Goal: Information Seeking & Learning: Learn about a topic

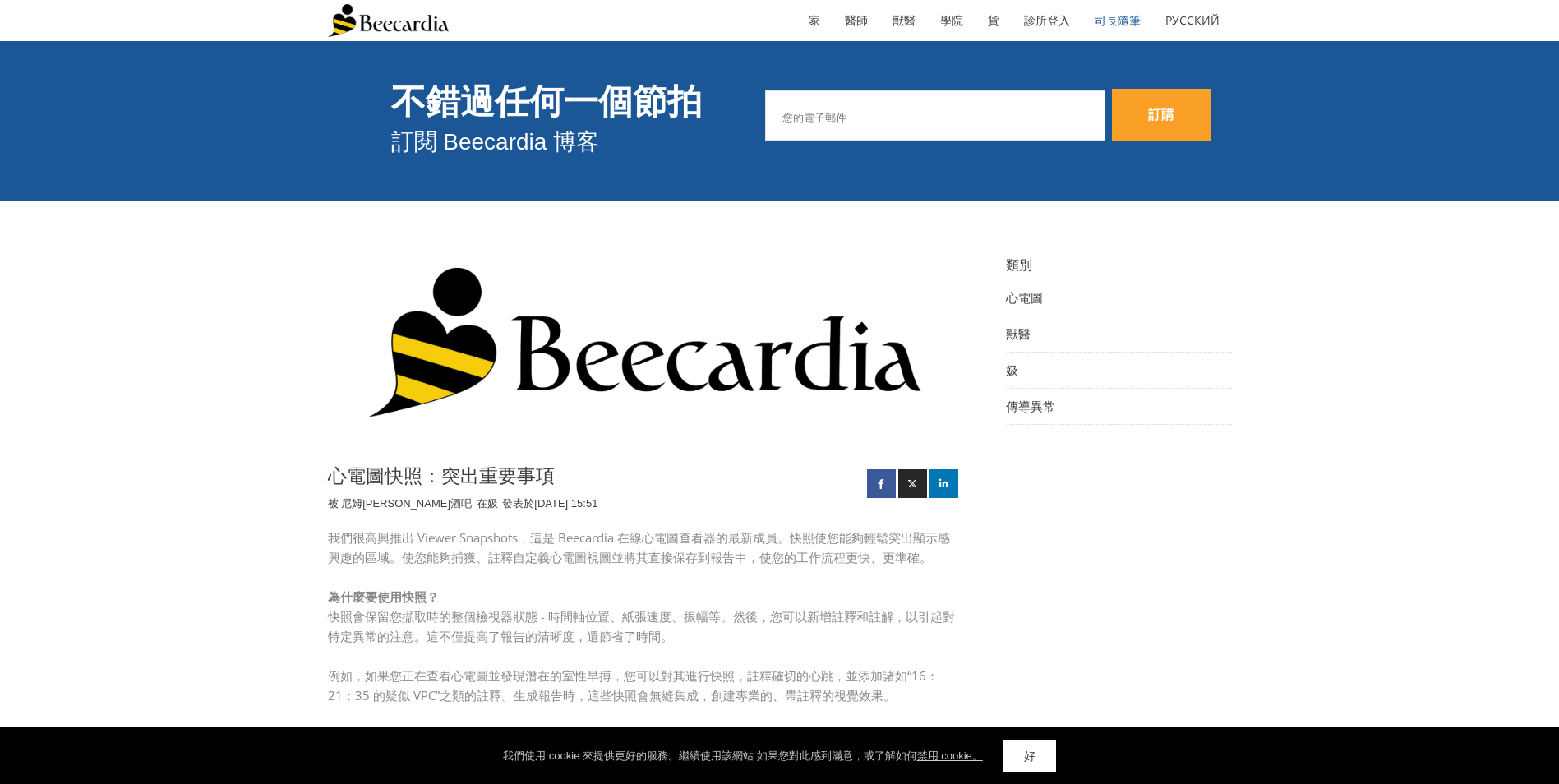
click at [667, 371] on img at bounding box center [644, 351] width 633 height 200
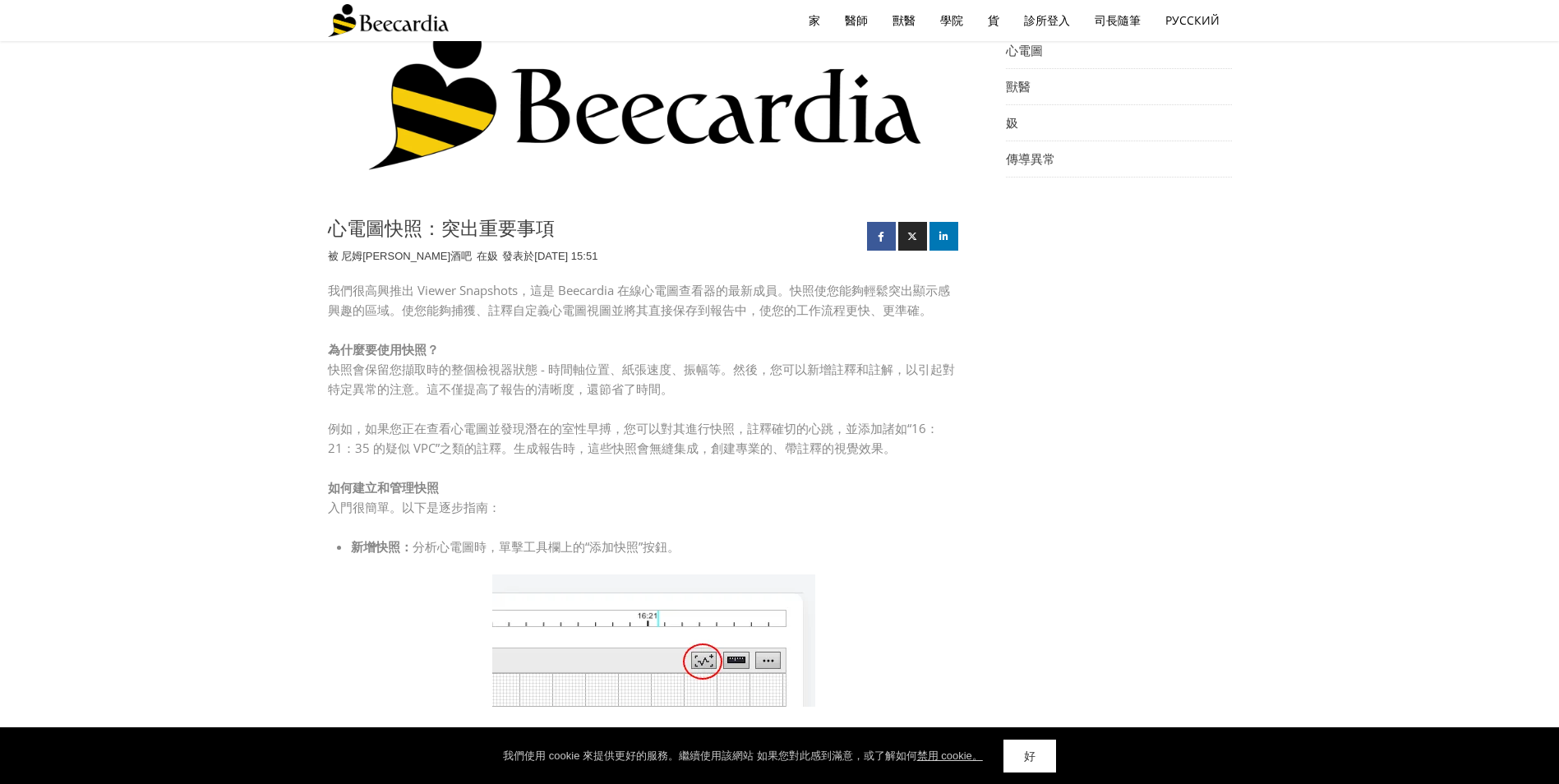
scroll to position [247, 0]
drag, startPoint x: 327, startPoint y: 229, endPoint x: 416, endPoint y: 220, distance: 89.5
click at [416, 220] on h1 "心電圖快照：突出重要事項" at bounding box center [593, 230] width 531 height 23
copy h1 "心電圖快照"
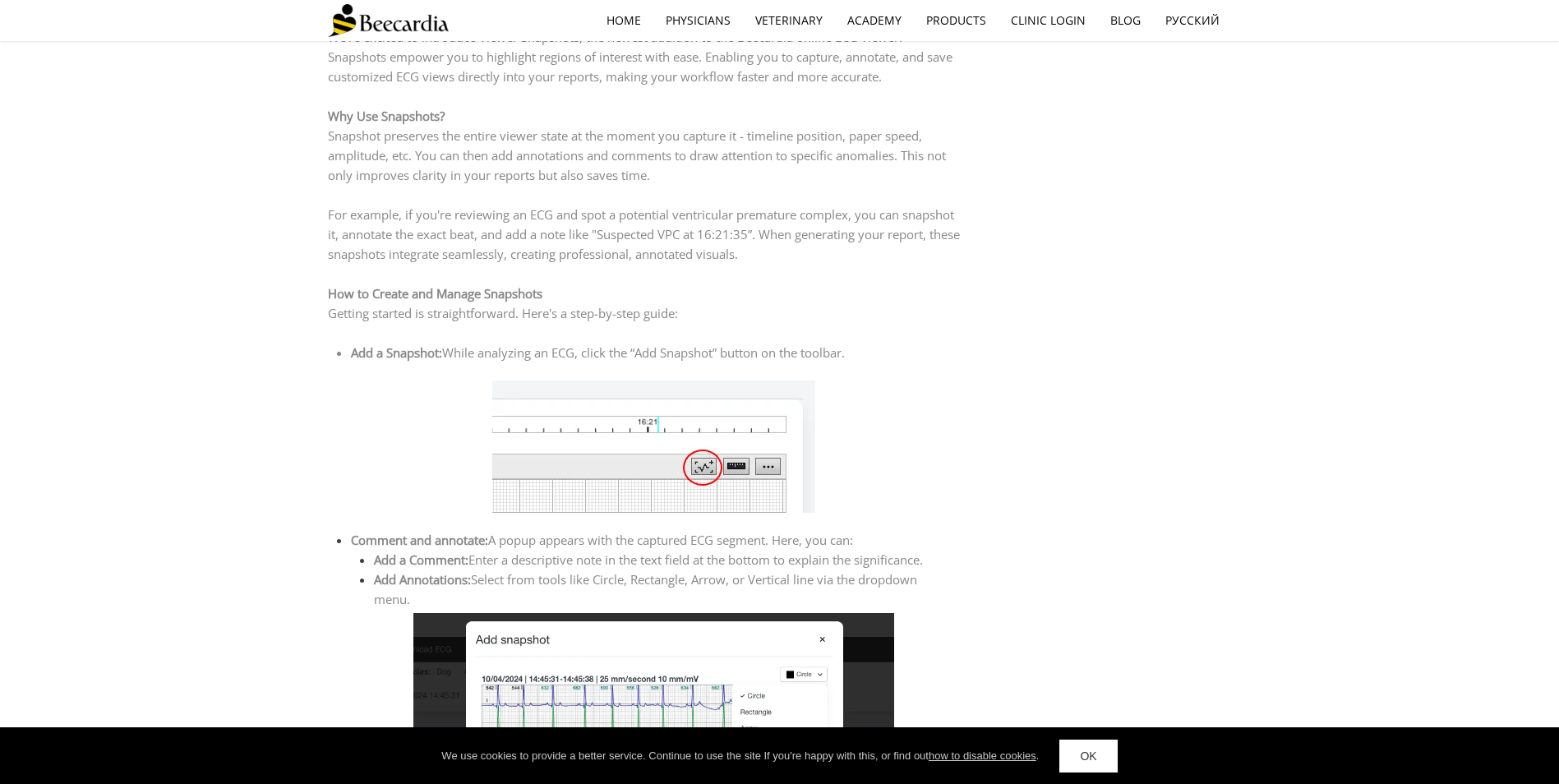
scroll to position [658, 0]
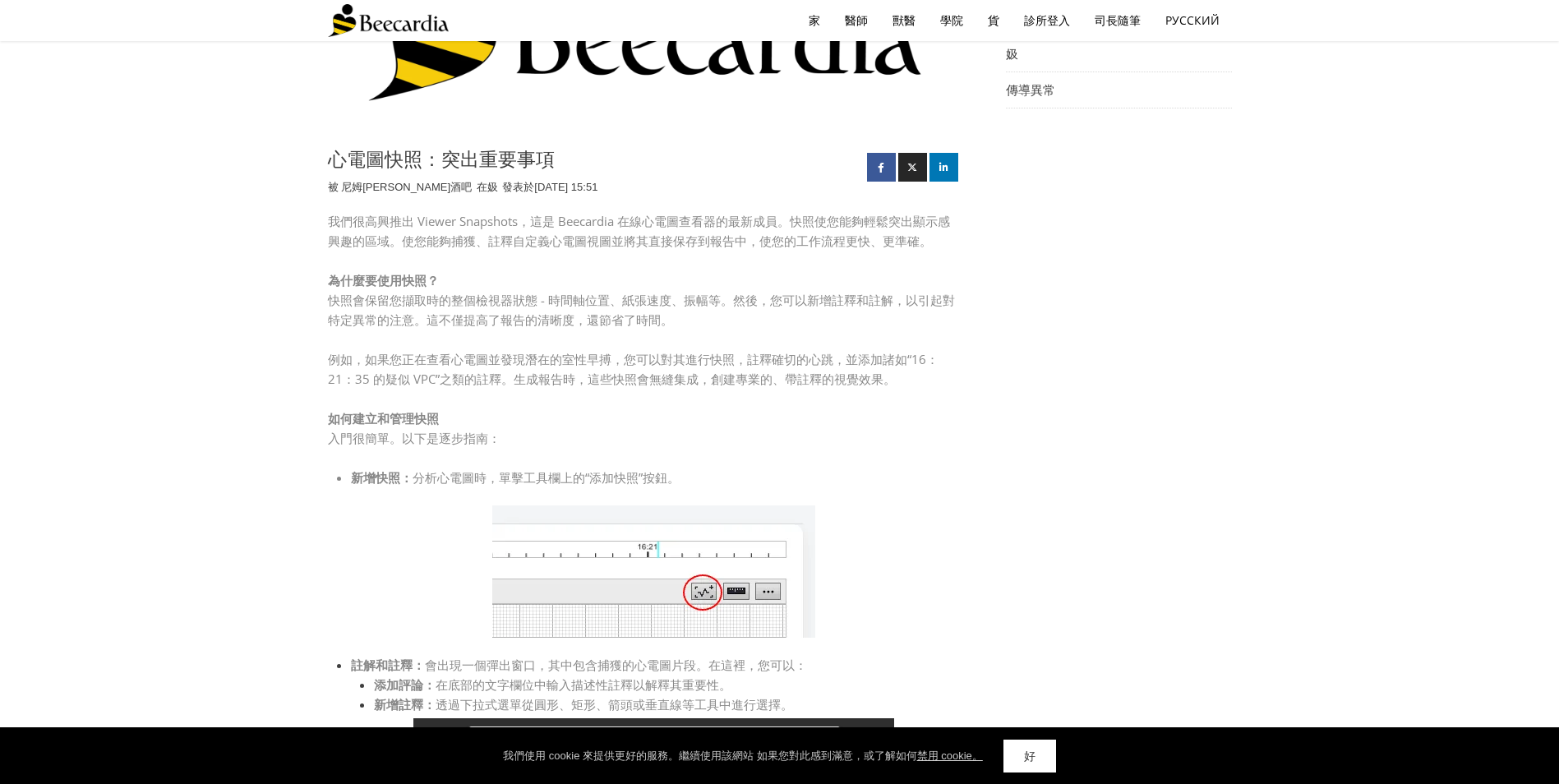
scroll to position [328, 0]
